Goal: Check status: Check status

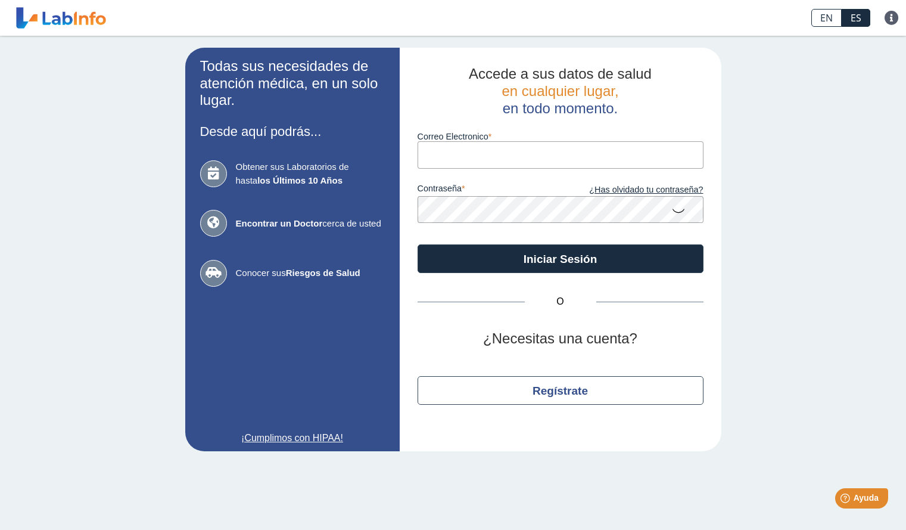
click at [497, 151] on input "Correo Electronico" at bounding box center [561, 154] width 286 height 27
type input "[EMAIL_ADDRESS][DOMAIN_NAME]"
click at [418, 244] on button "Iniciar Sesión" at bounding box center [561, 258] width 286 height 29
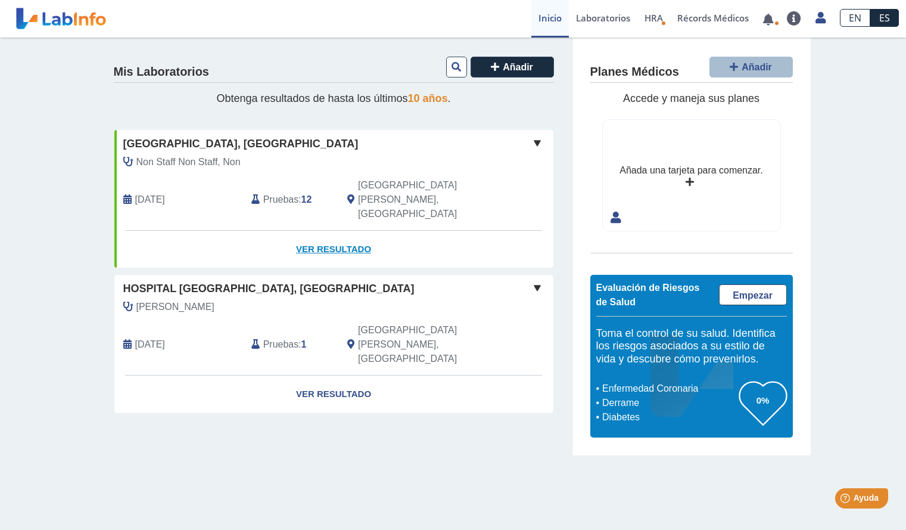
click at [349, 231] on link "Ver Resultado" at bounding box center [333, 250] width 439 height 38
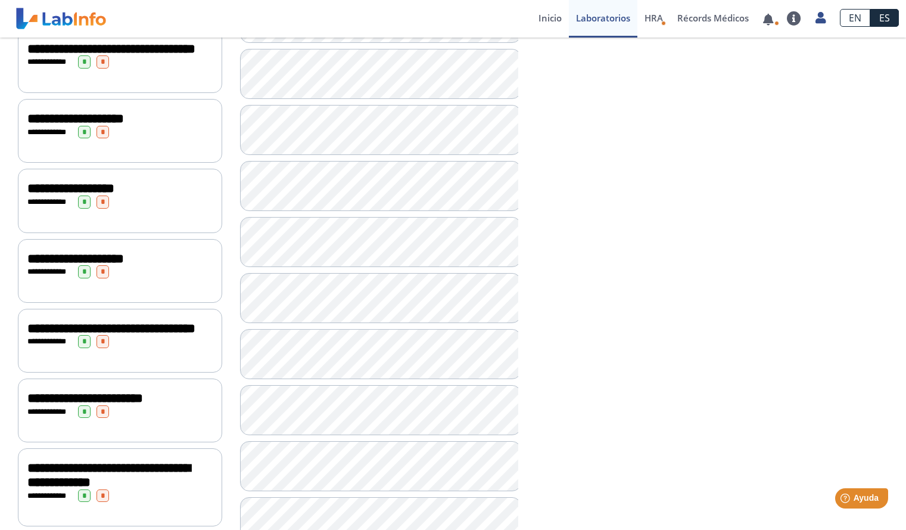
scroll to position [715, 0]
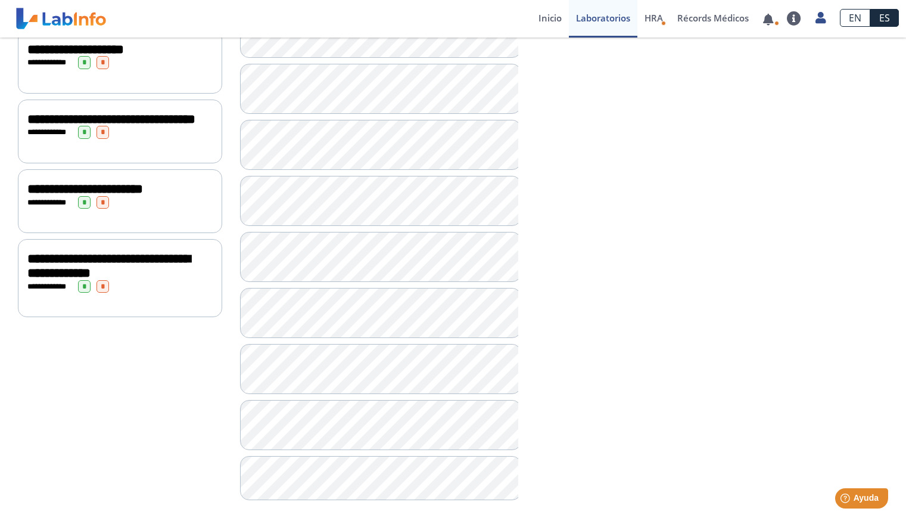
click at [141, 279] on span "**********" at bounding box center [108, 265] width 163 height 27
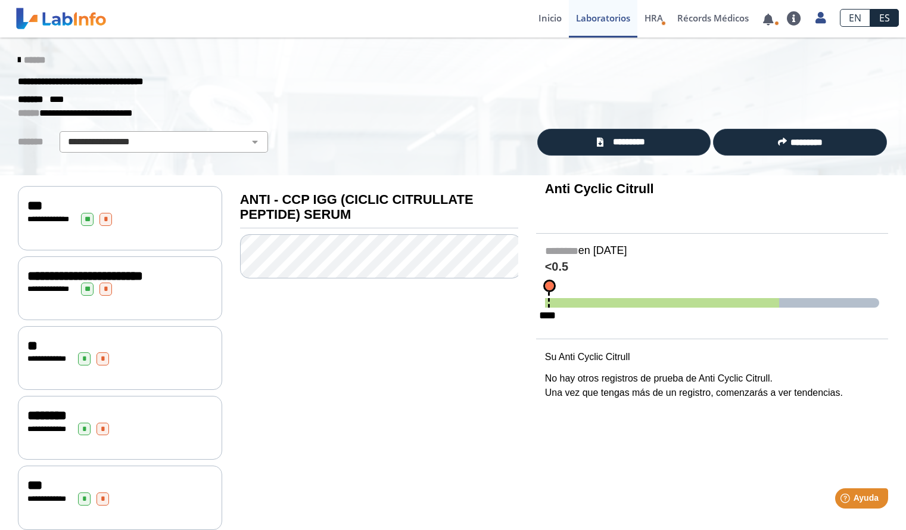
click at [240, 196] on b "ANTI - CCP IGG (CICLIC CITRULLATE PEPTIDE) SERUM" at bounding box center [357, 207] width 234 height 30
click at [240, 201] on b "ANTI - CCP IGG (CICLIC CITRULLATE PEPTIDE) SERUM" at bounding box center [357, 207] width 234 height 30
